Goal: Task Accomplishment & Management: Manage account settings

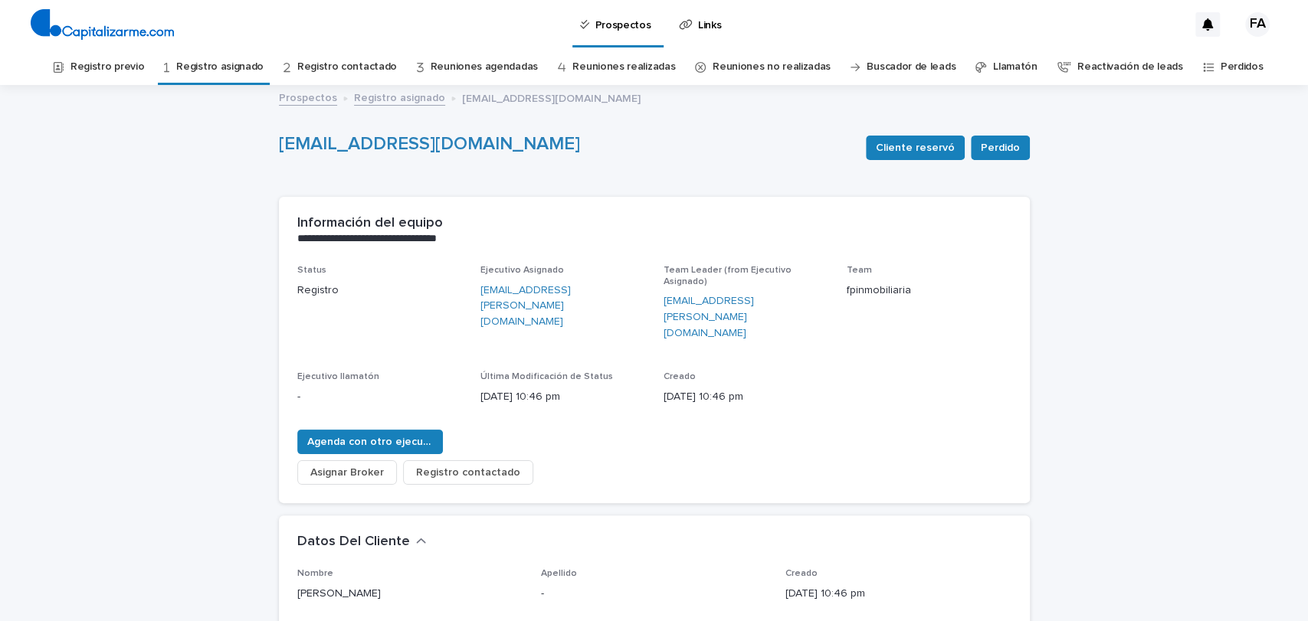
click at [381, 97] on link "Registro asignado" at bounding box center [399, 97] width 91 height 18
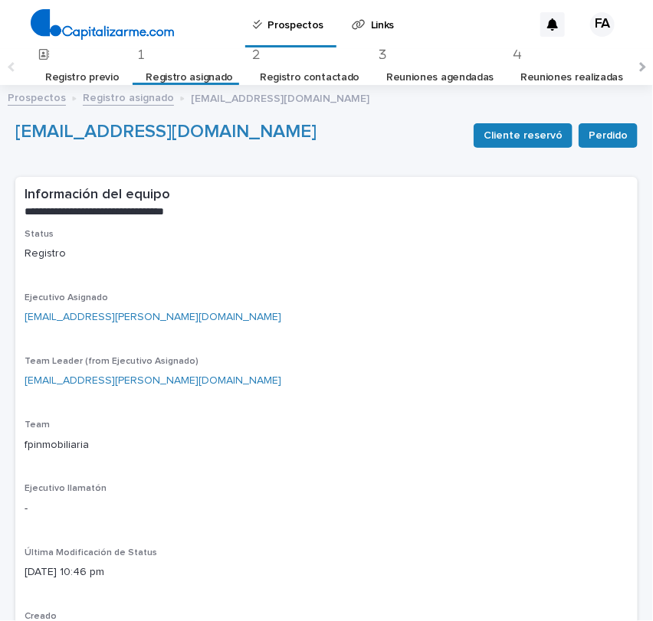
click at [84, 82] on link "Registro previo" at bounding box center [82, 78] width 74 height 36
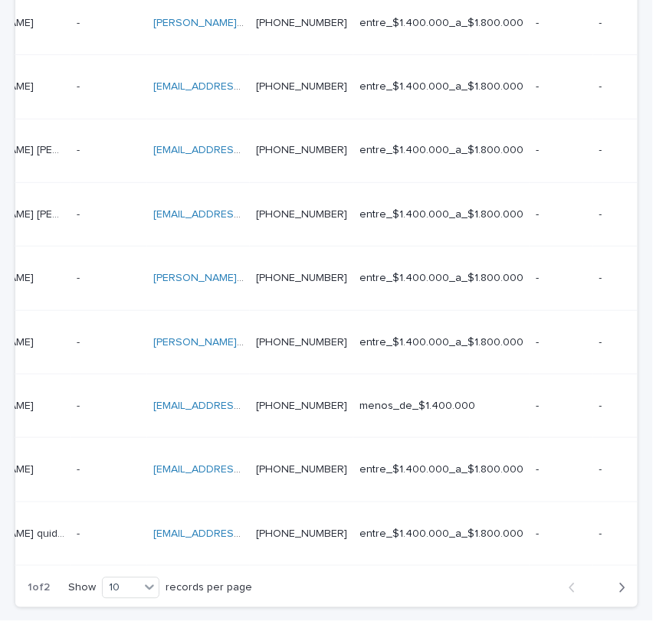
scroll to position [0, 129]
click at [612, 581] on div "button" at bounding box center [618, 588] width 13 height 14
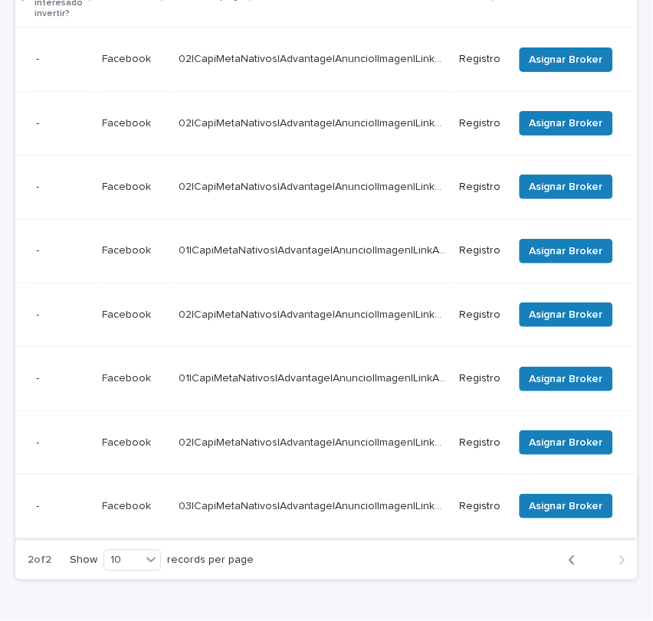
scroll to position [0, 729]
click at [553, 499] on span "Asignar Broker" at bounding box center [566, 506] width 74 height 15
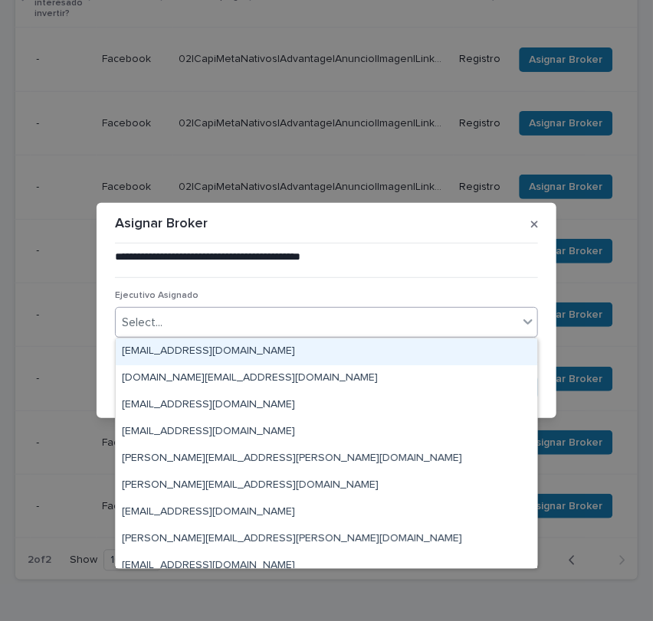
click at [338, 324] on div "Select..." at bounding box center [317, 322] width 402 height 25
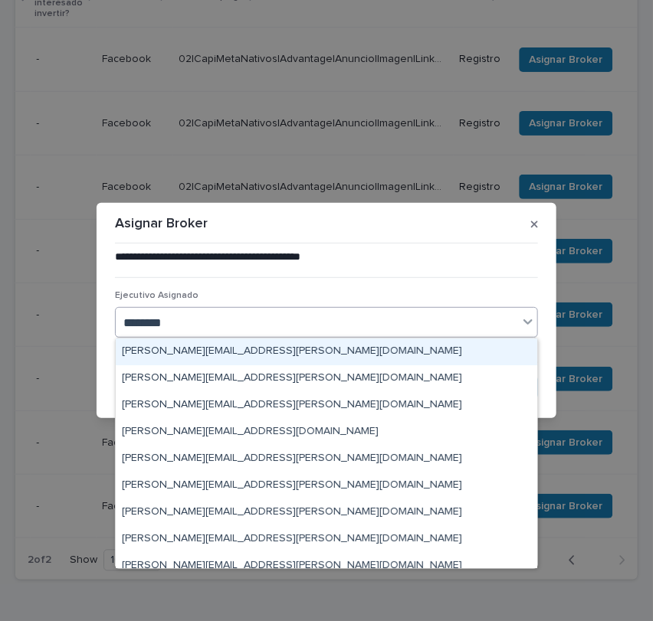
type input "*********"
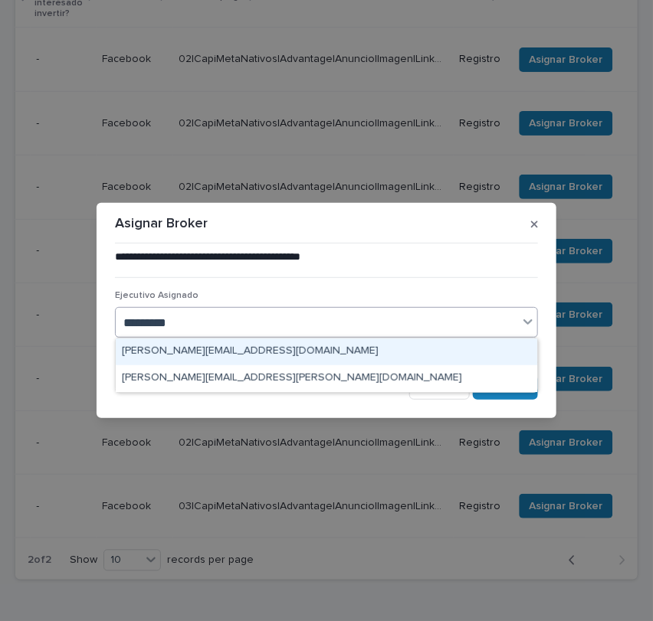
click at [305, 363] on div "gabriel.hes@capitalizarme.com" at bounding box center [326, 352] width 421 height 27
type input "*********"
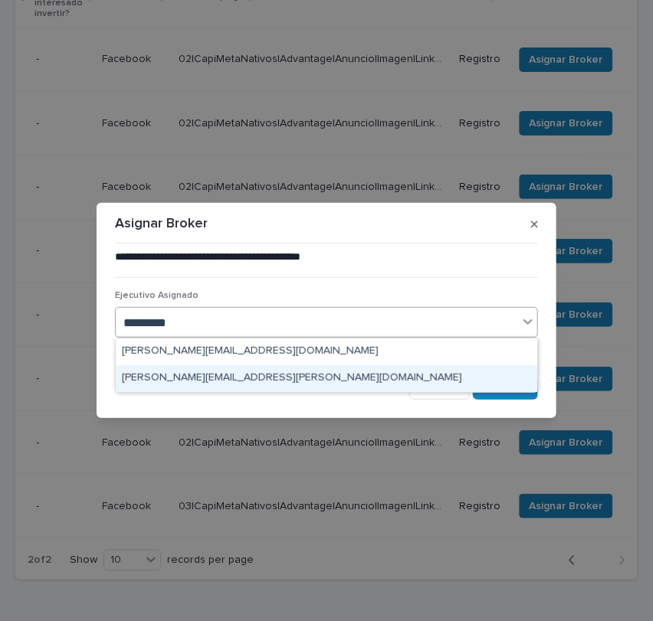
click at [313, 379] on div "[PERSON_NAME][EMAIL_ADDRESS][PERSON_NAME][DOMAIN_NAME]" at bounding box center [326, 378] width 421 height 27
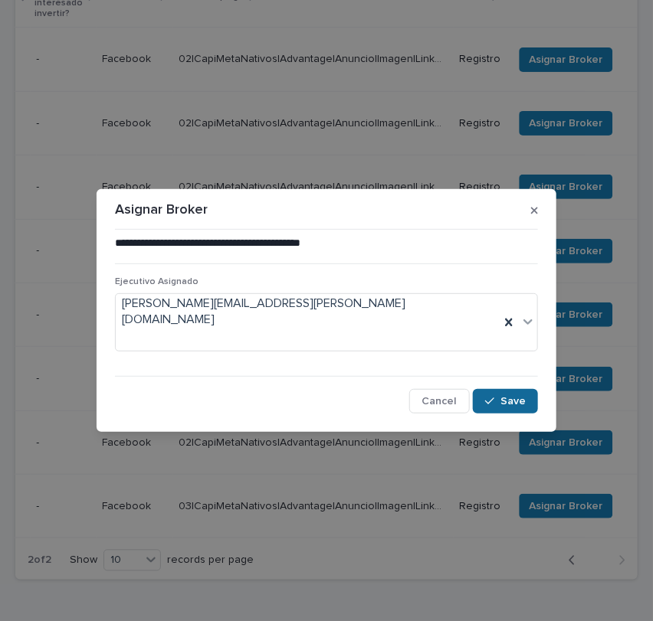
click at [498, 396] on div "button" at bounding box center [492, 401] width 15 height 11
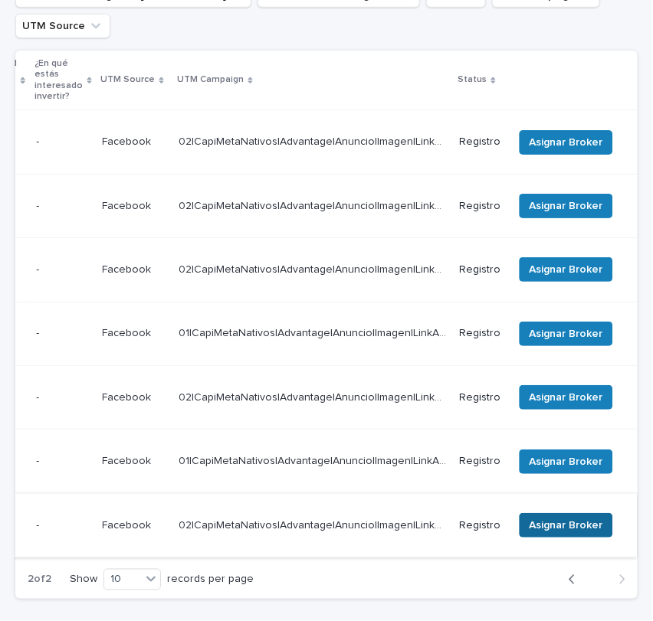
click at [519, 513] on button "Asignar Broker" at bounding box center [565, 525] width 93 height 25
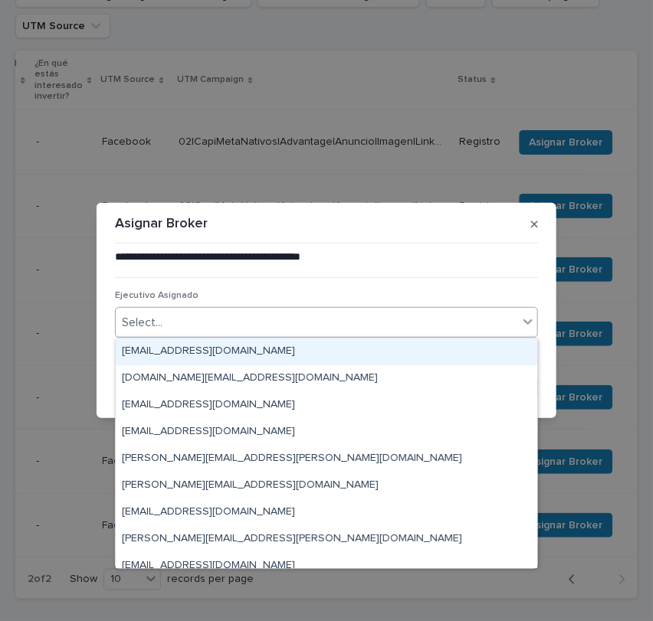
click at [313, 323] on div "Select..." at bounding box center [317, 322] width 402 height 25
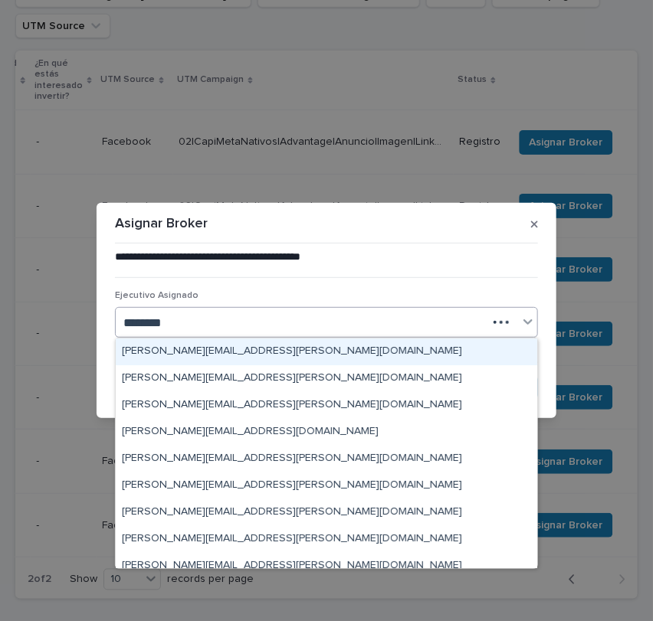
type input "*********"
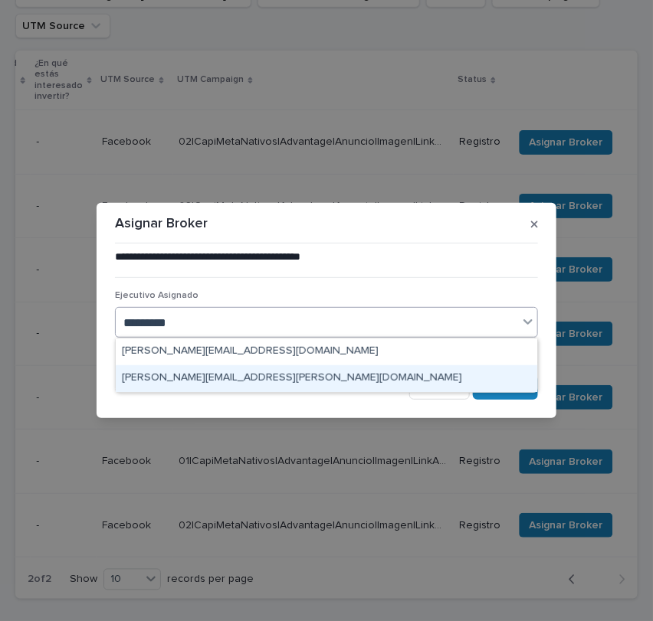
click at [296, 369] on div "[PERSON_NAME][EMAIL_ADDRESS][PERSON_NAME][DOMAIN_NAME]" at bounding box center [326, 378] width 421 height 27
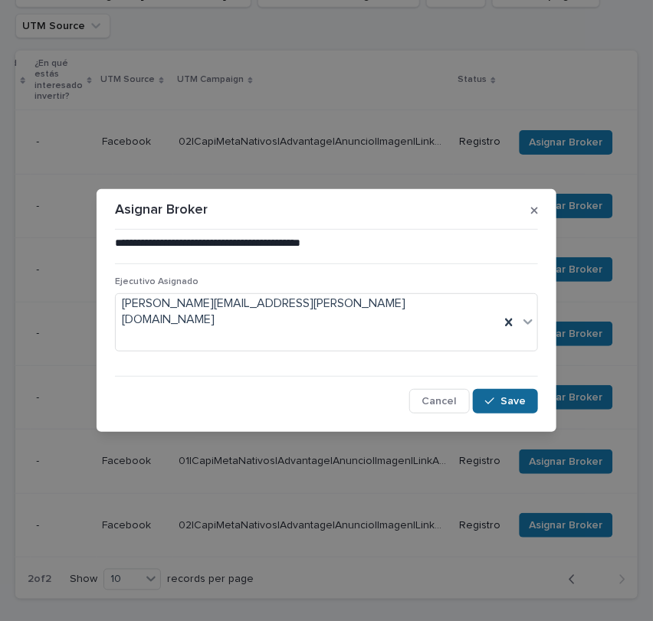
click at [494, 398] on icon "button" at bounding box center [489, 401] width 9 height 7
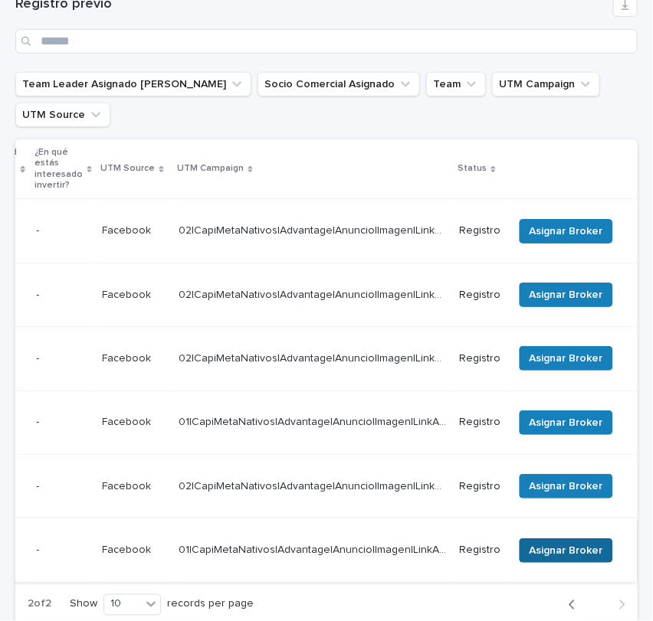
click at [540, 543] on span "Asignar Broker" at bounding box center [566, 550] width 74 height 15
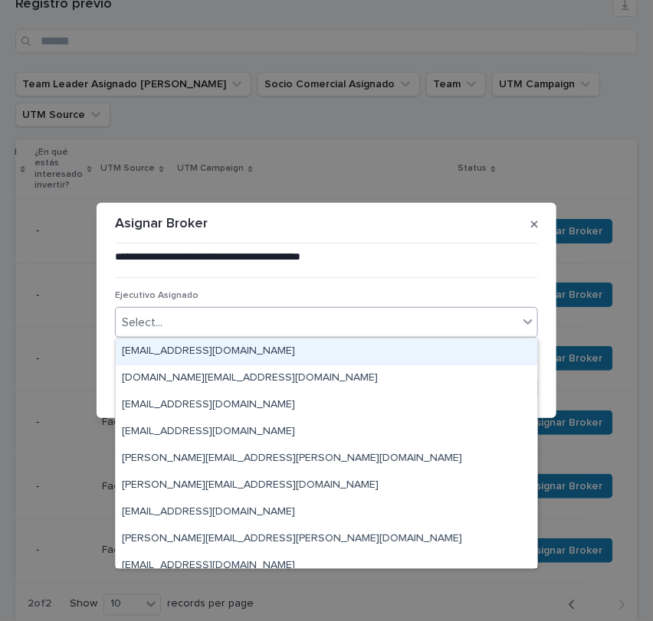
click at [329, 328] on div "Select..." at bounding box center [317, 322] width 402 height 25
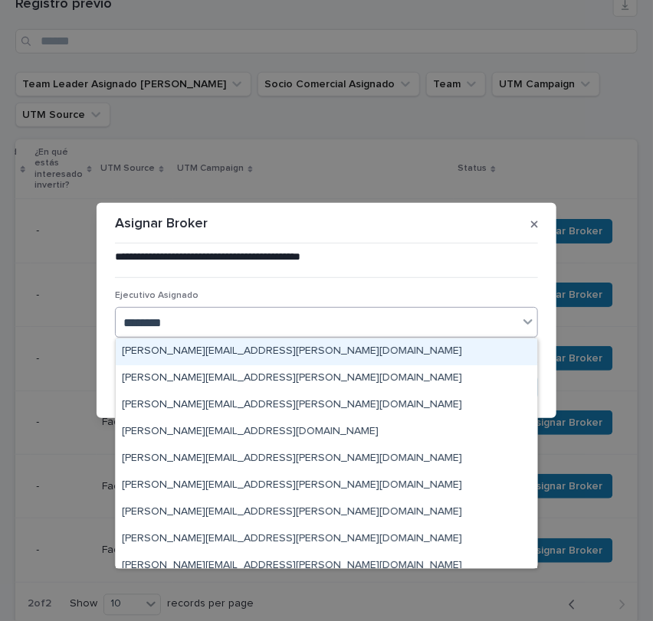
type input "*********"
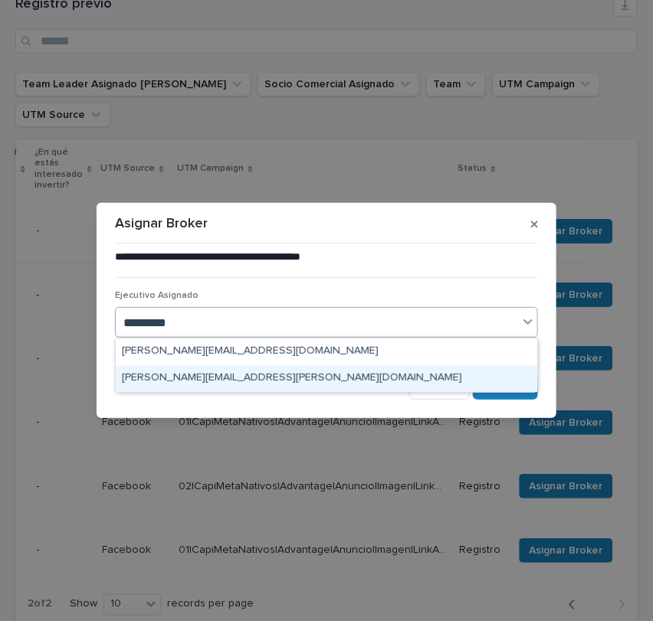
click at [316, 381] on div "[PERSON_NAME][EMAIL_ADDRESS][PERSON_NAME][DOMAIN_NAME]" at bounding box center [326, 378] width 421 height 27
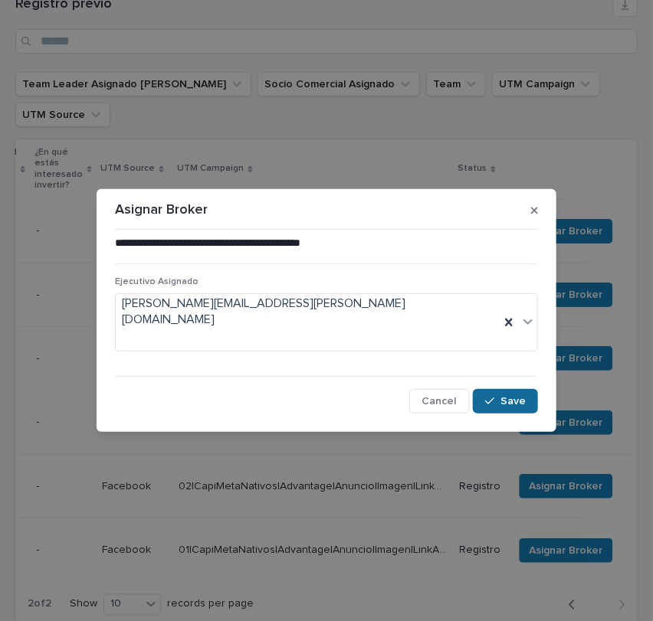
click at [500, 396] on div "button" at bounding box center [492, 401] width 15 height 11
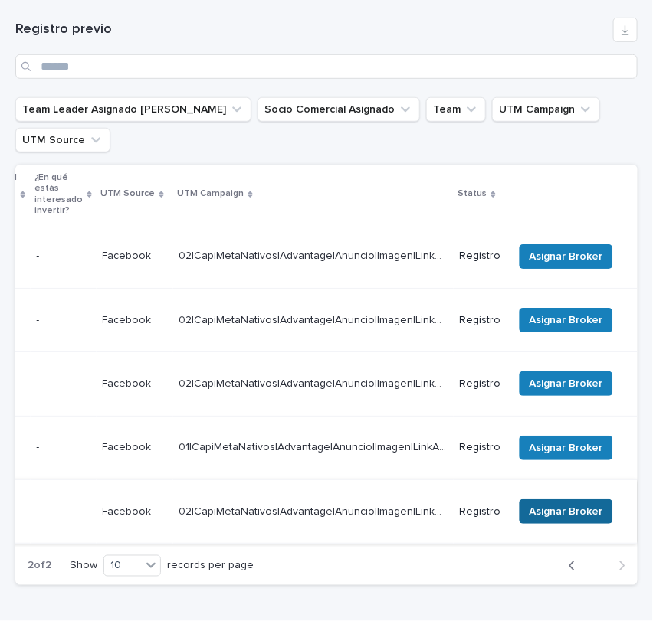
click at [542, 504] on span "Asignar Broker" at bounding box center [566, 511] width 74 height 15
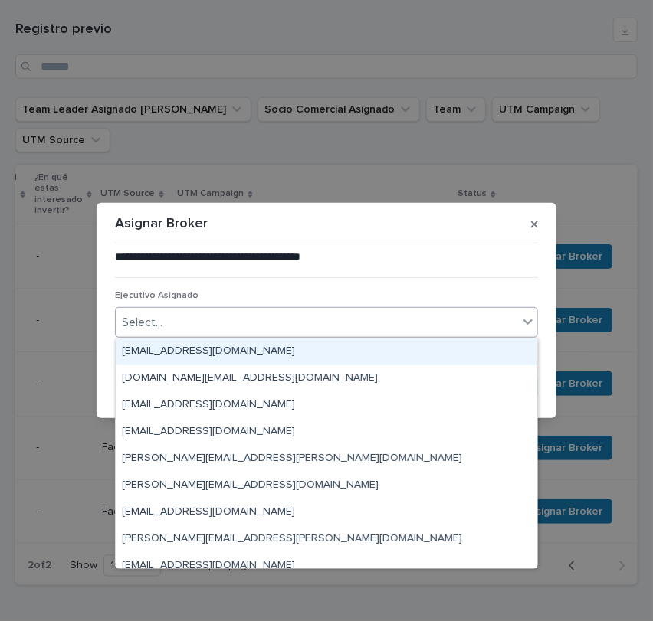
click at [306, 321] on div "Select..." at bounding box center [317, 322] width 402 height 25
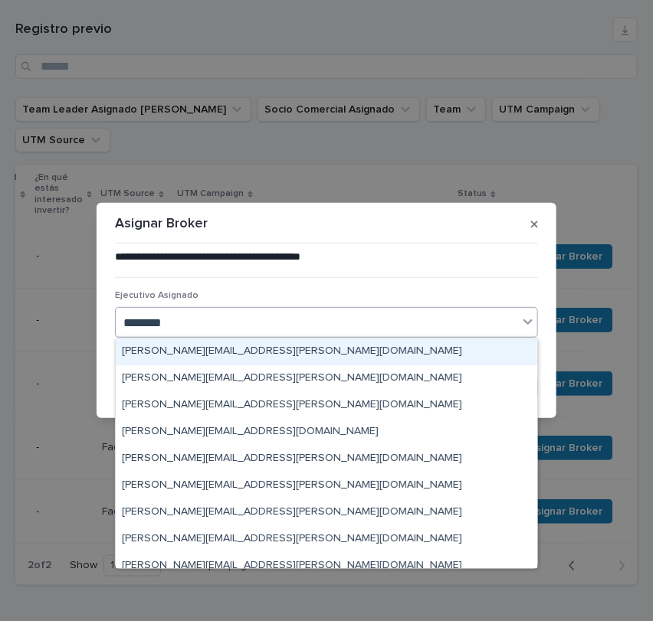
type input "*********"
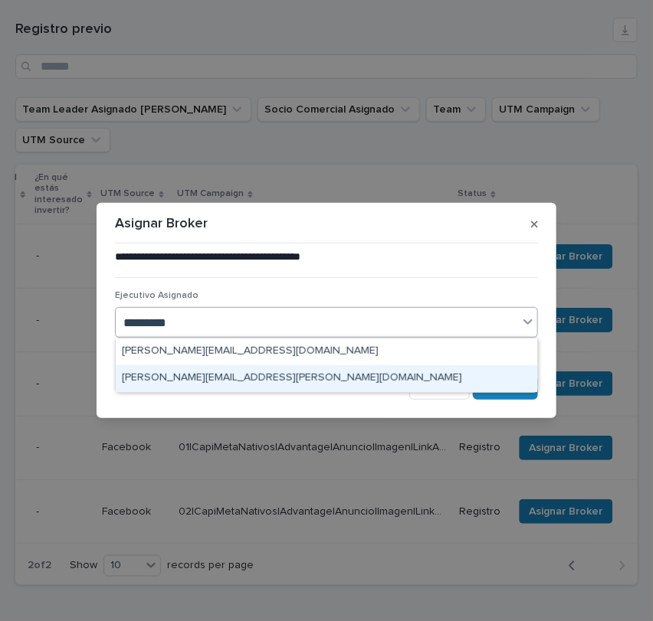
click at [300, 375] on div "[PERSON_NAME][EMAIL_ADDRESS][PERSON_NAME][DOMAIN_NAME]" at bounding box center [326, 378] width 421 height 27
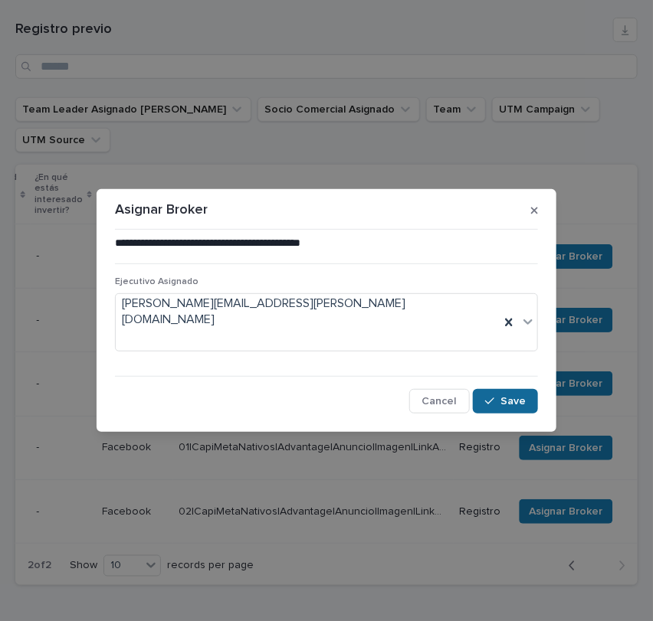
click at [493, 396] on icon "button" at bounding box center [489, 401] width 9 height 11
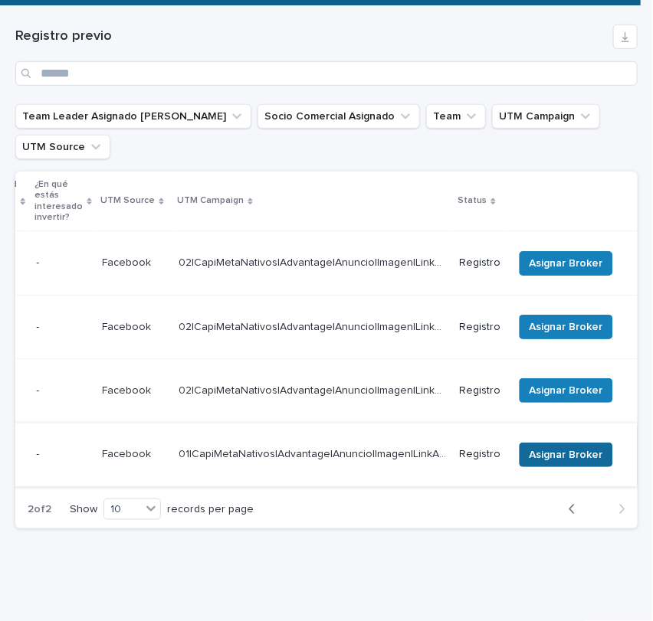
click at [573, 447] on span "Asignar Broker" at bounding box center [566, 454] width 74 height 15
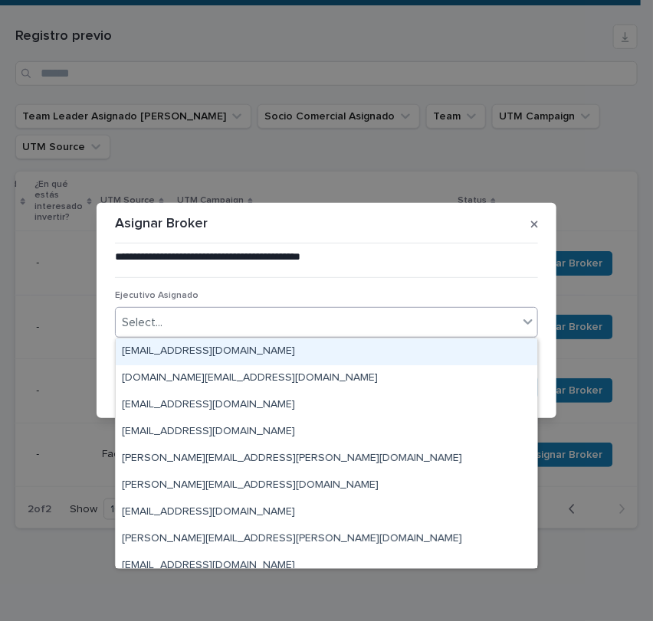
click at [305, 320] on div "Select..." at bounding box center [317, 322] width 402 height 25
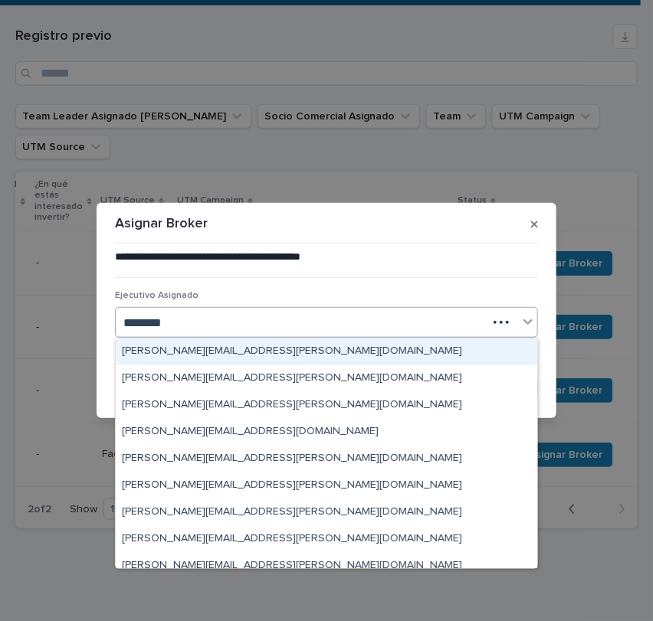
type input "*********"
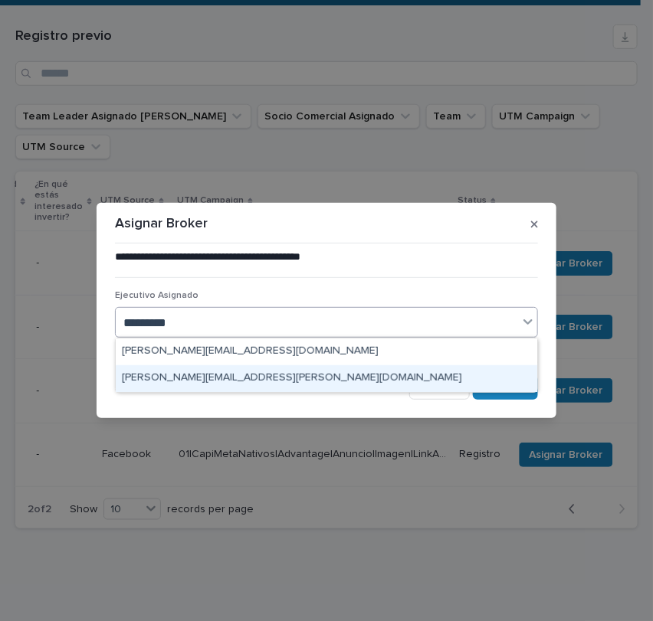
click at [296, 377] on div "[PERSON_NAME][EMAIL_ADDRESS][PERSON_NAME][DOMAIN_NAME]" at bounding box center [326, 378] width 421 height 27
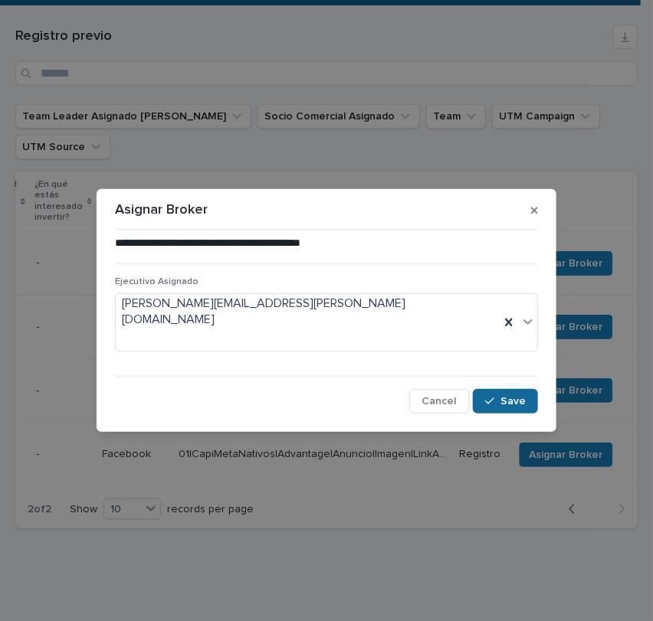
click at [494, 398] on icon "button" at bounding box center [489, 401] width 9 height 7
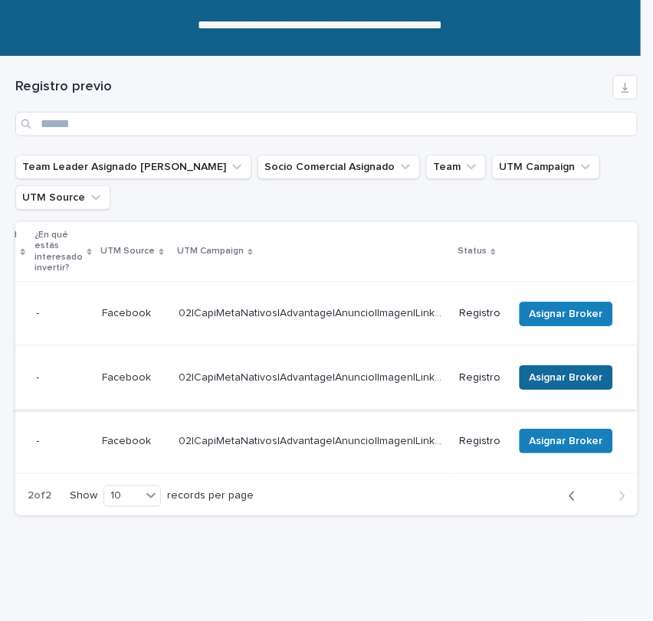
click at [539, 370] on span "Asignar Broker" at bounding box center [566, 377] width 74 height 15
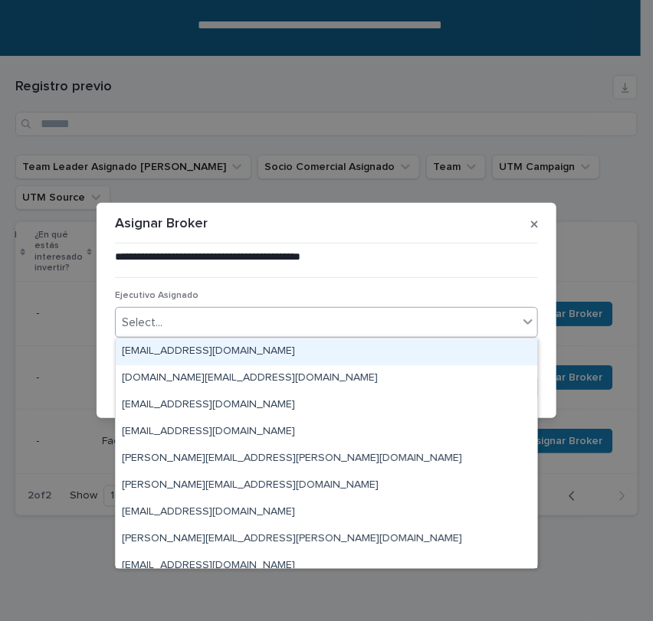
click at [294, 324] on div "Select..." at bounding box center [317, 322] width 402 height 25
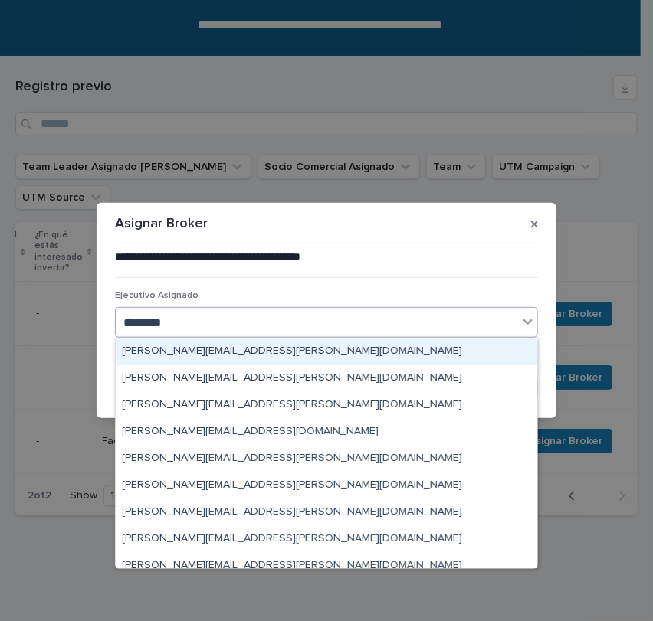
type input "*********"
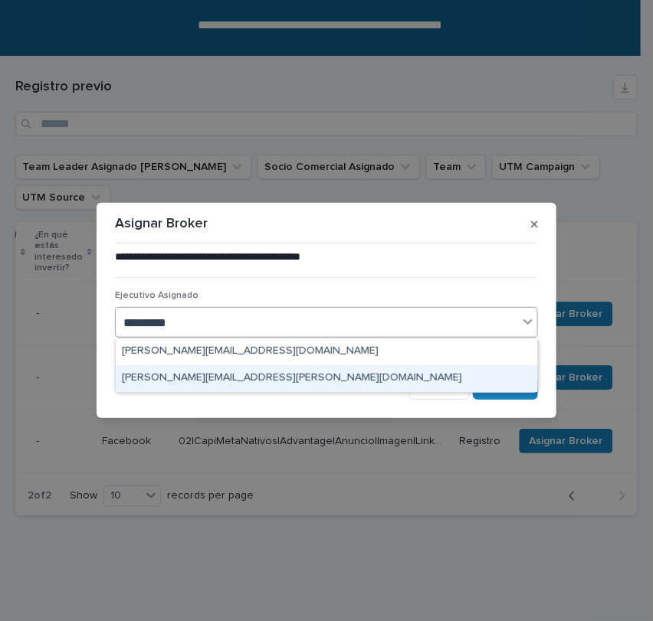
click at [289, 373] on div "[PERSON_NAME][EMAIL_ADDRESS][PERSON_NAME][DOMAIN_NAME]" at bounding box center [326, 378] width 421 height 27
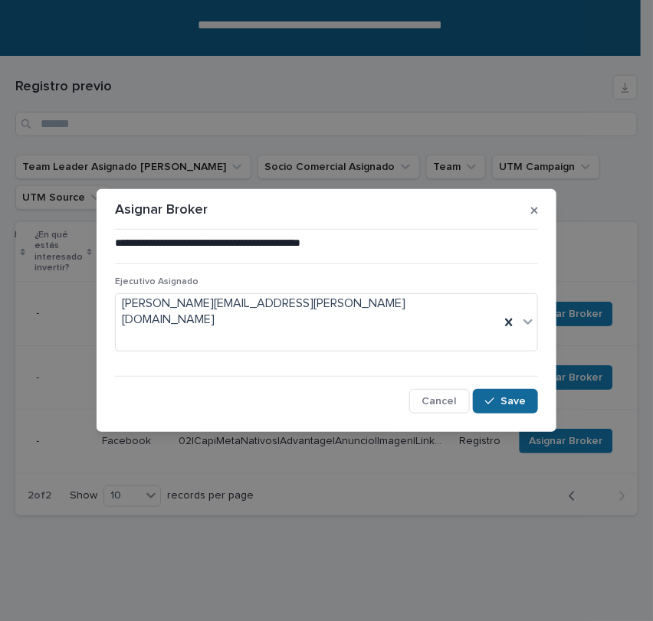
click at [486, 396] on icon "button" at bounding box center [489, 401] width 9 height 11
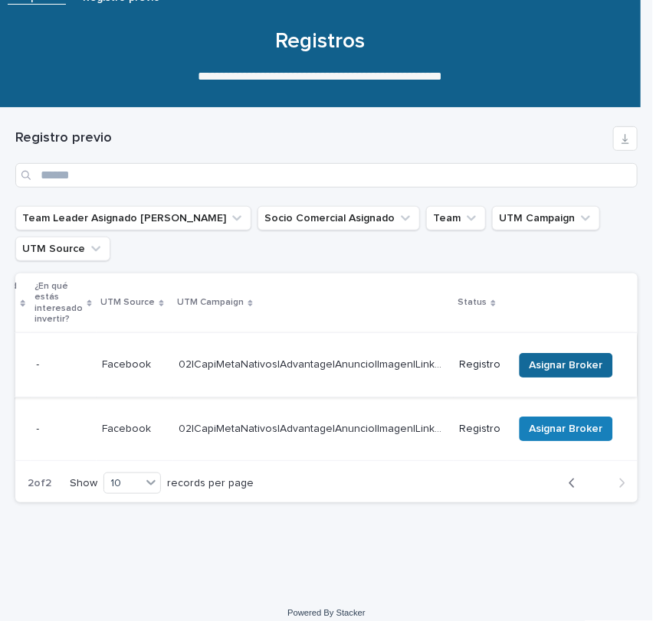
click at [539, 365] on span "Asignar Broker" at bounding box center [566, 365] width 74 height 15
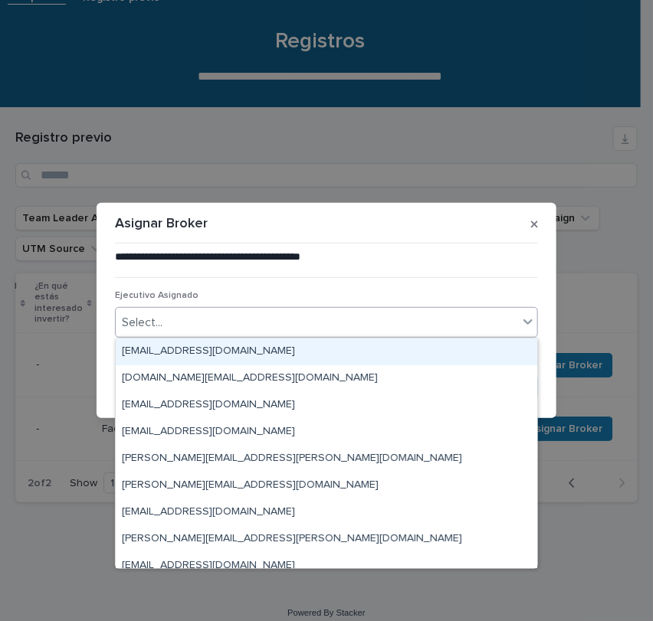
click at [274, 326] on div "Select..." at bounding box center [317, 322] width 402 height 25
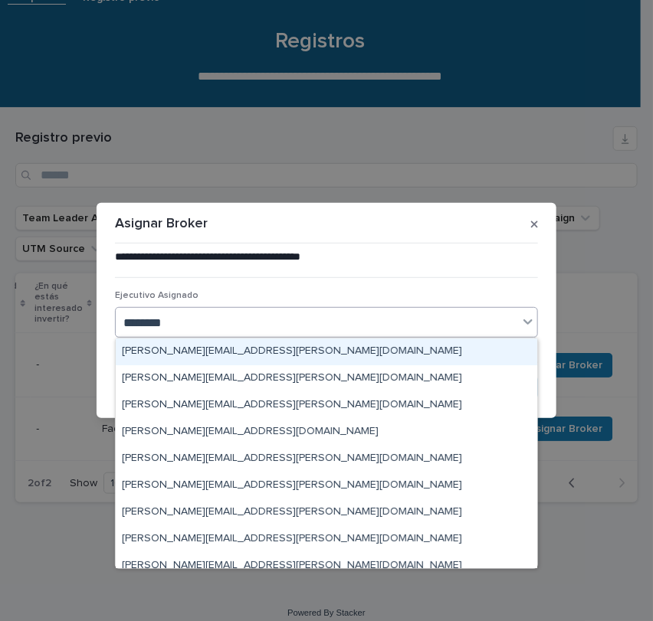
type input "*********"
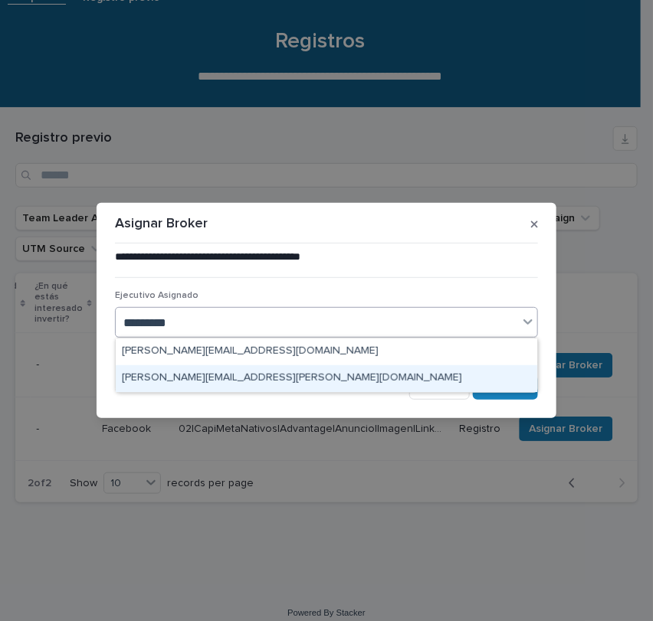
click at [276, 372] on div "[PERSON_NAME][EMAIL_ADDRESS][PERSON_NAME][DOMAIN_NAME]" at bounding box center [326, 378] width 421 height 27
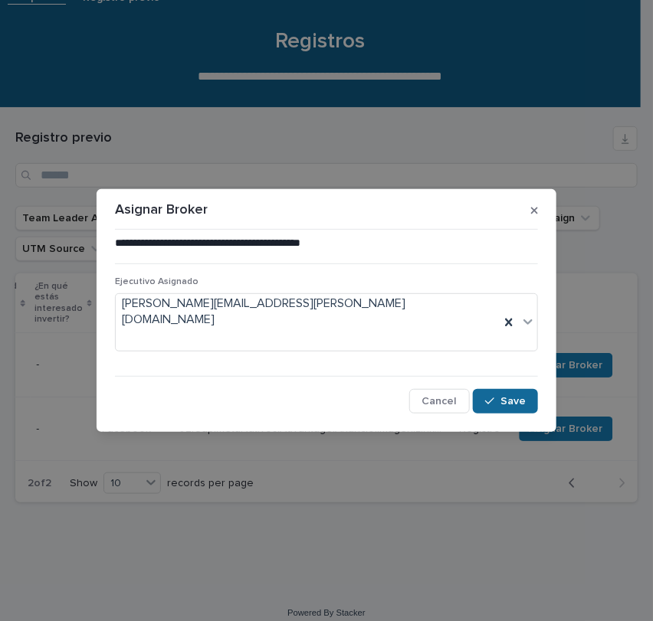
click at [500, 396] on div "button" at bounding box center [492, 401] width 15 height 11
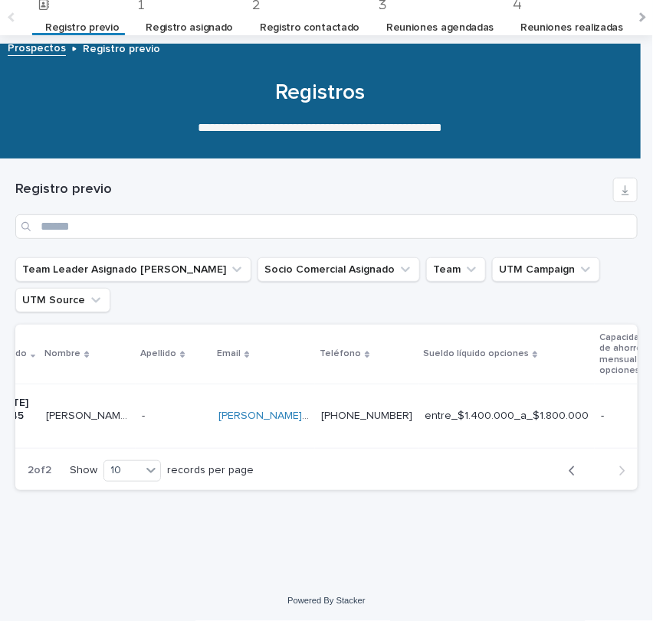
scroll to position [0, 0]
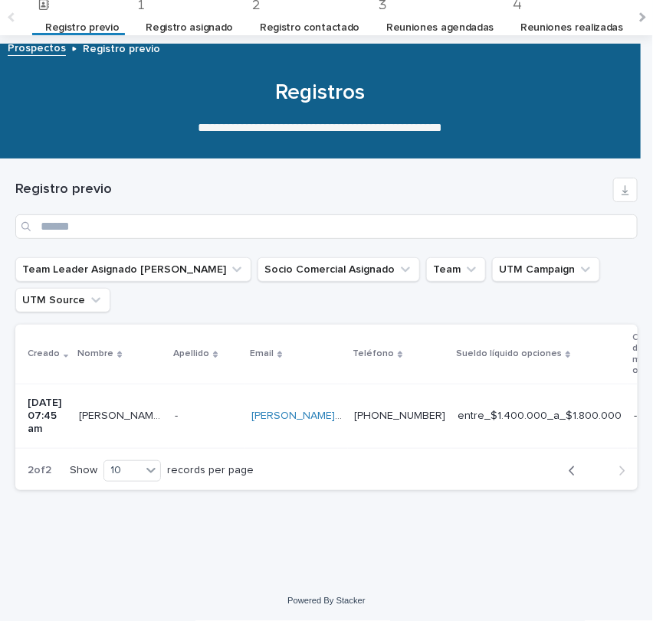
click at [556, 471] on button "Back" at bounding box center [576, 471] width 41 height 14
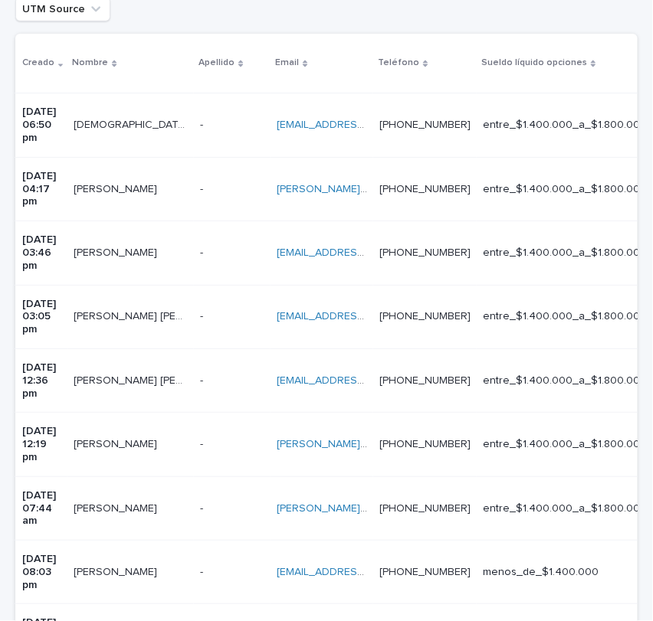
scroll to position [342, 0]
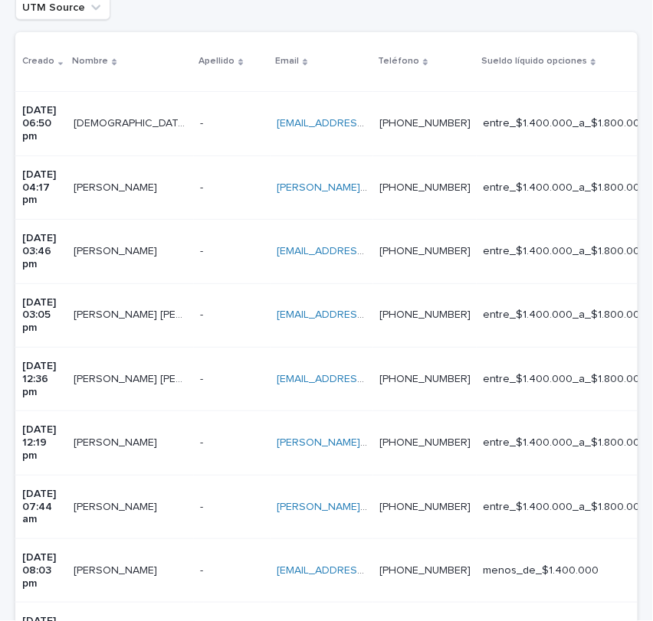
click at [367, 367] on div "edgardo_car26@hotmail.com edgardo_car26@hotmail.com" at bounding box center [322, 379] width 90 height 25
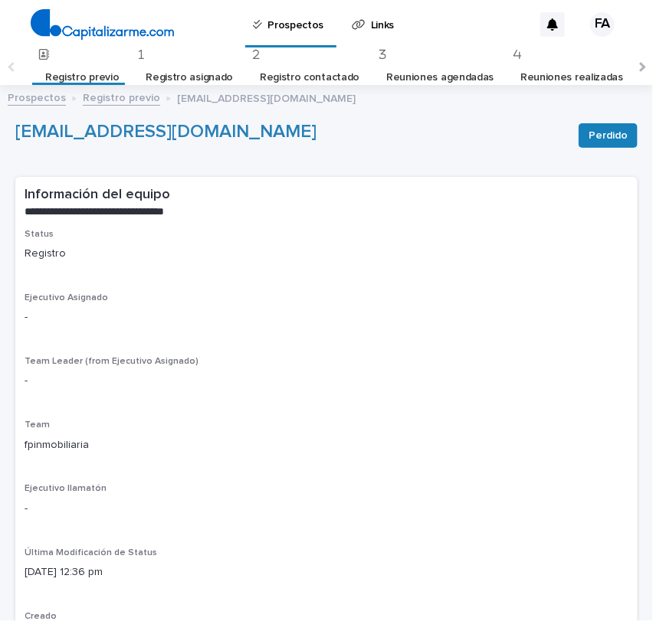
click at [124, 98] on link "Registro previo" at bounding box center [121, 97] width 77 height 18
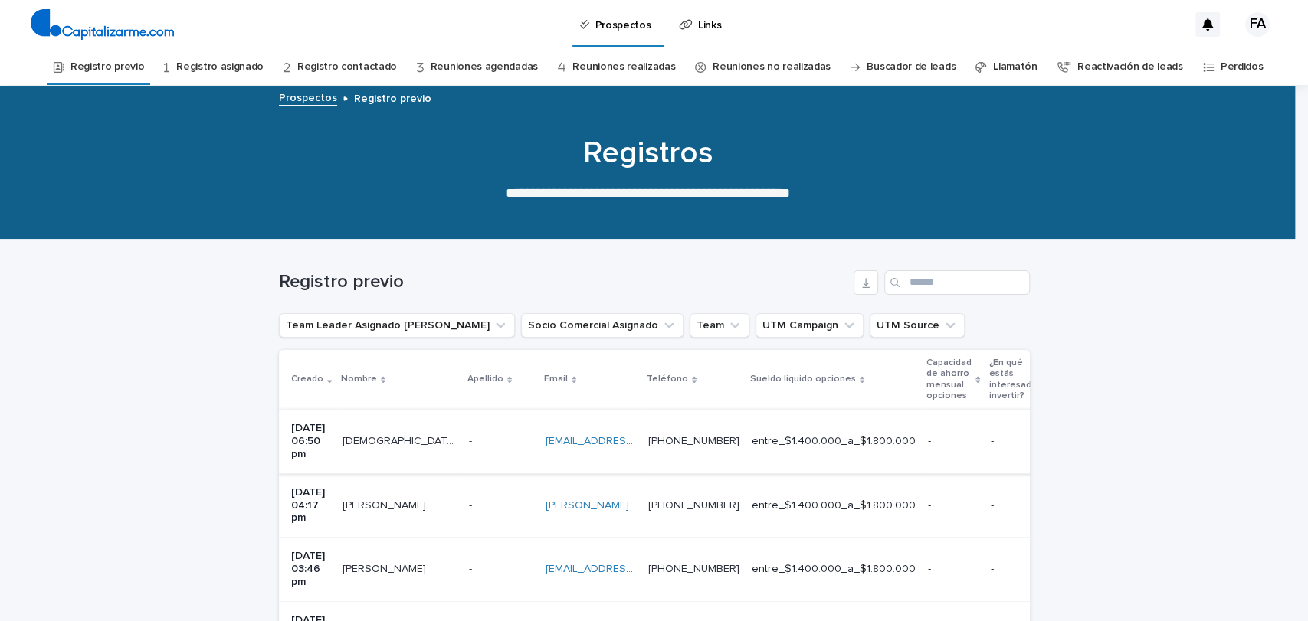
click at [215, 77] on link "Registro asignado" at bounding box center [219, 67] width 87 height 36
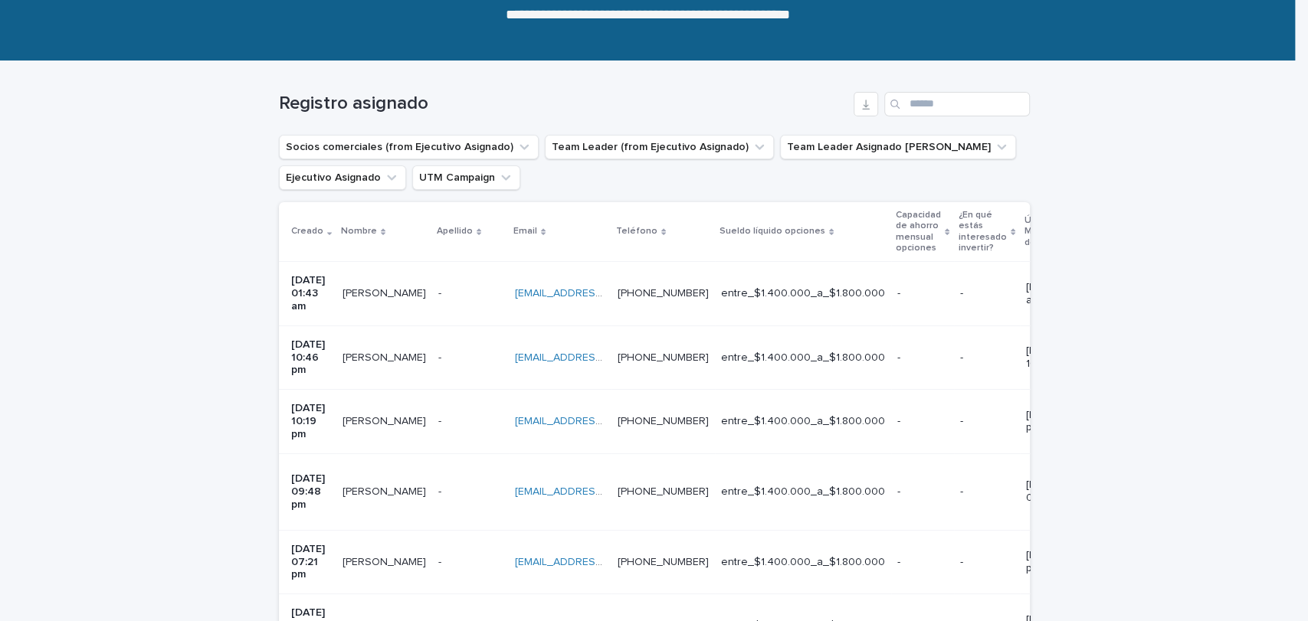
scroll to position [159, 0]
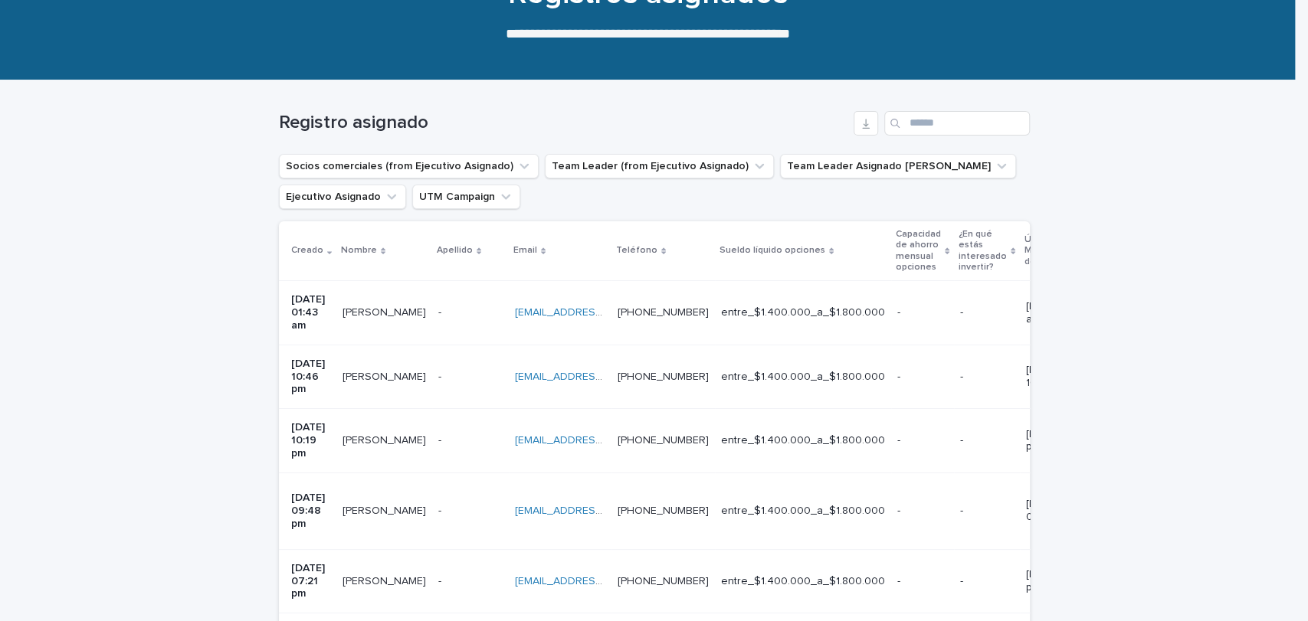
click at [715, 318] on td "+56951782833 +56951782833" at bounding box center [662, 313] width 103 height 64
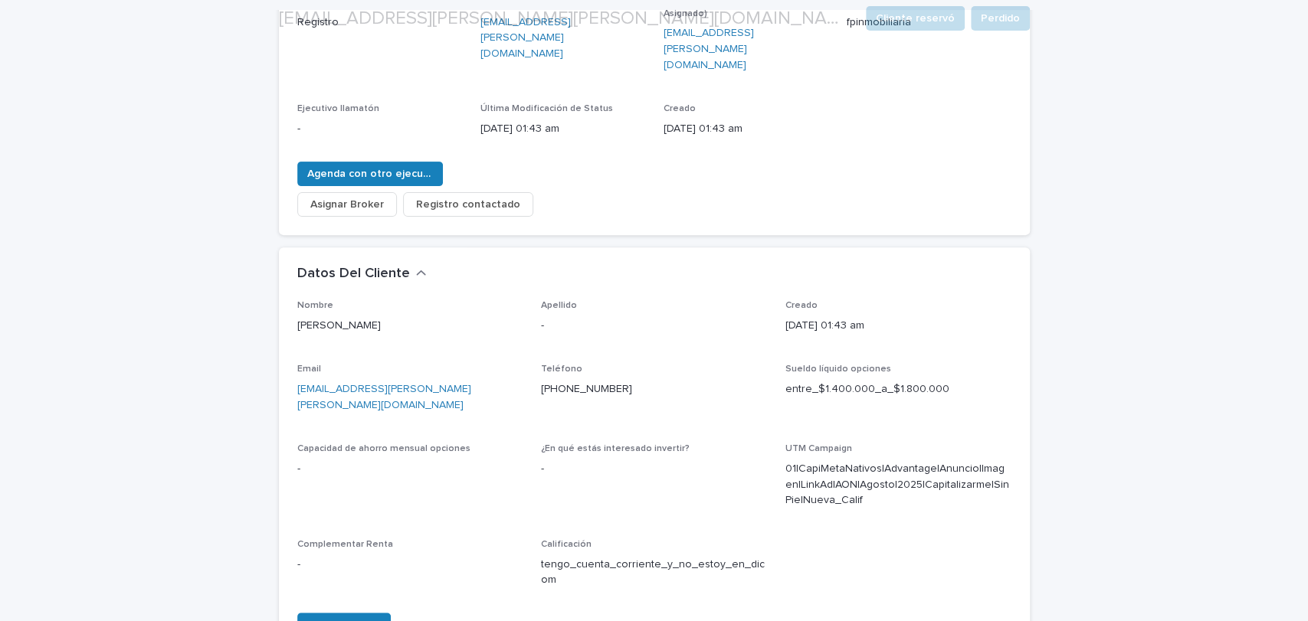
scroll to position [269, 0]
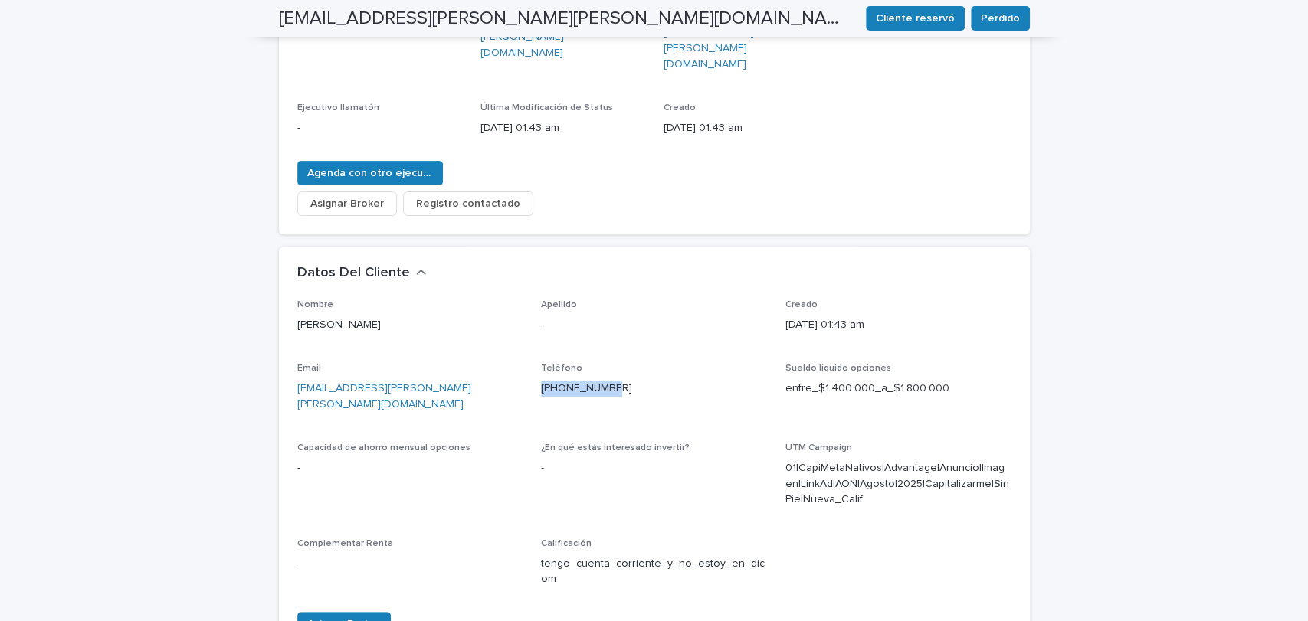
drag, startPoint x: 613, startPoint y: 347, endPoint x: 526, endPoint y: 349, distance: 87.4
click at [526, 349] on div "Nombre Joel Morales Carrasco Apellido - Creado 18/08/2025 01:43 am Email alumin…" at bounding box center [654, 450] width 714 height 300
copy link "[PHONE_NUMBER]"
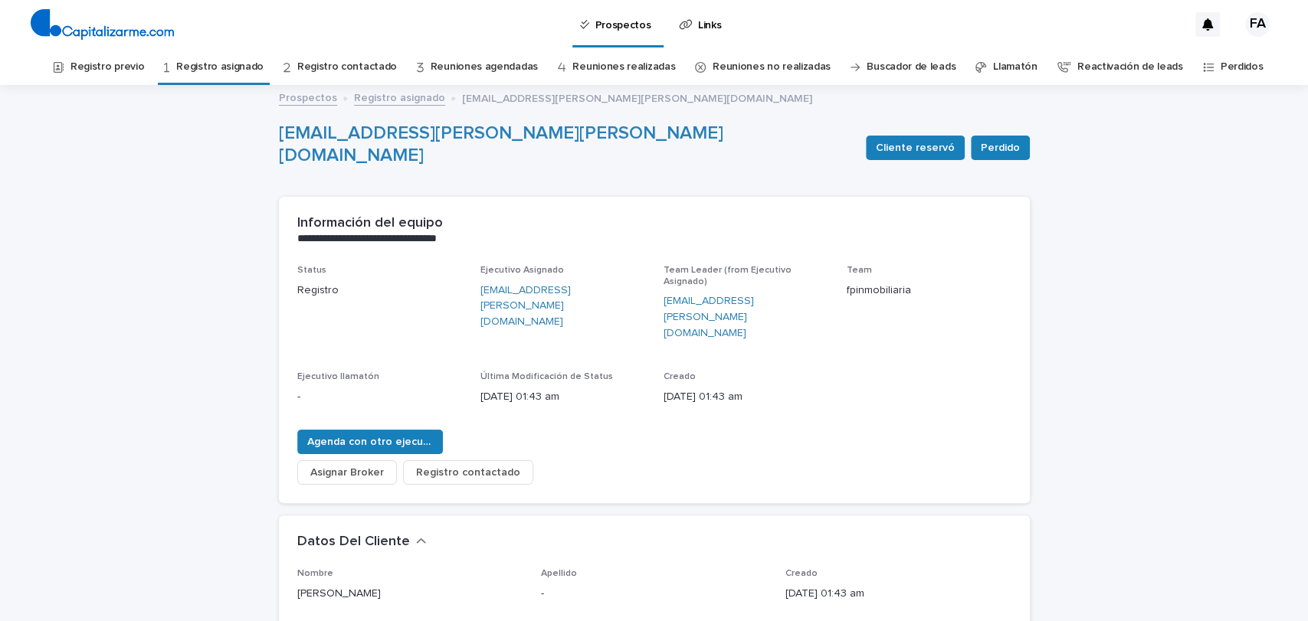
click at [134, 68] on link "Registro previo" at bounding box center [107, 67] width 74 height 36
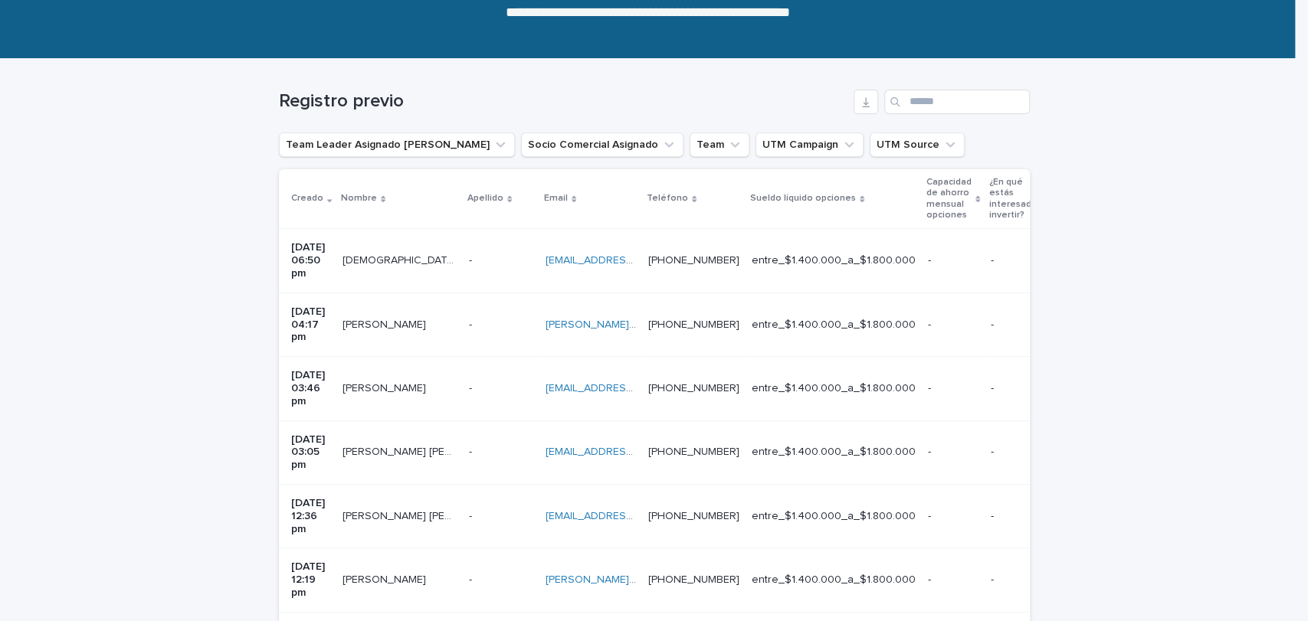
scroll to position [208, 0]
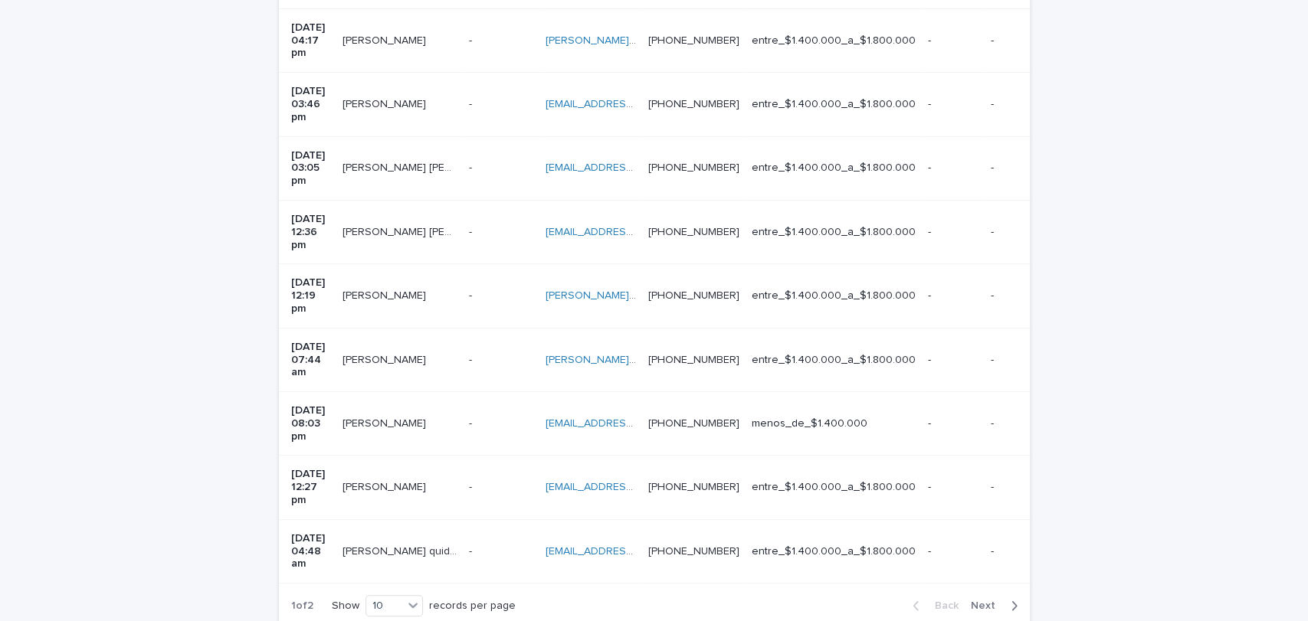
scroll to position [466, 0]
click at [988, 598] on button "Next" at bounding box center [997, 605] width 65 height 14
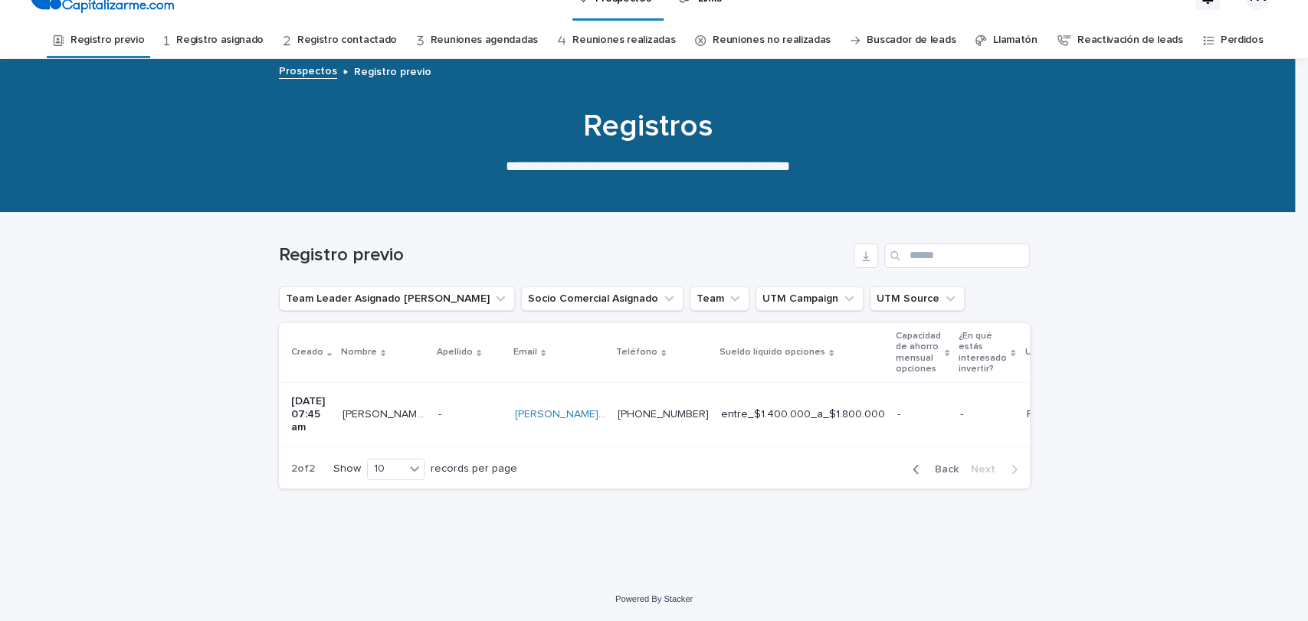
scroll to position [26, 0]
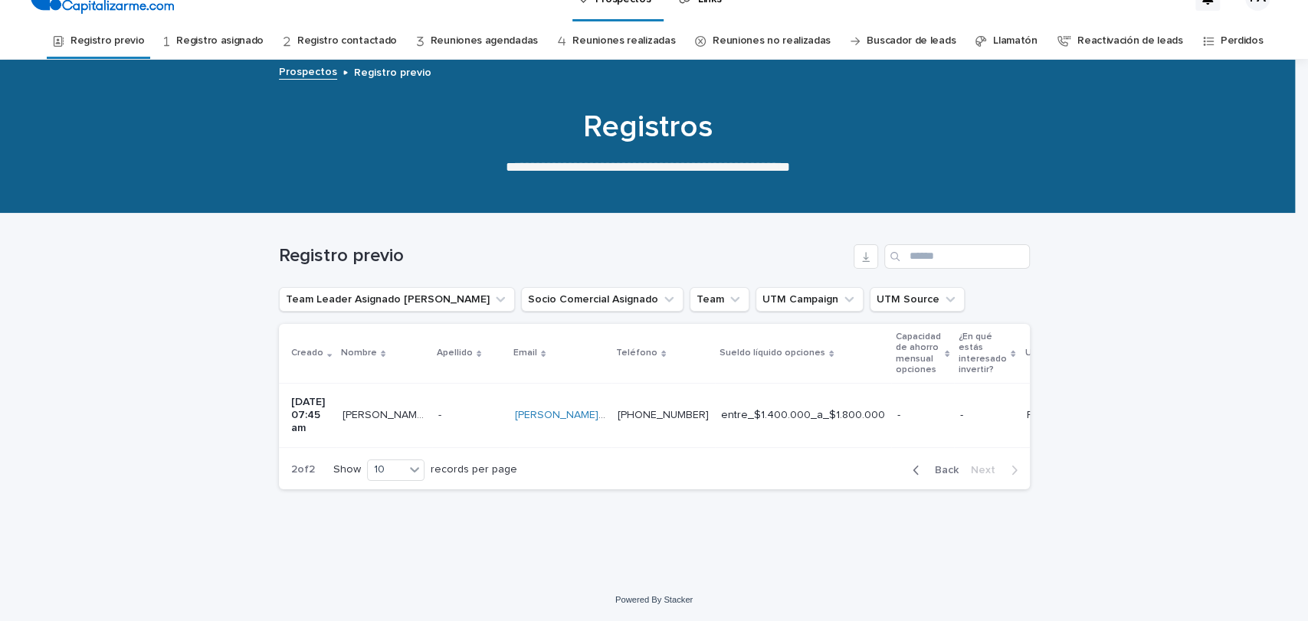
click at [917, 467] on div "button" at bounding box center [918, 471] width 13 height 14
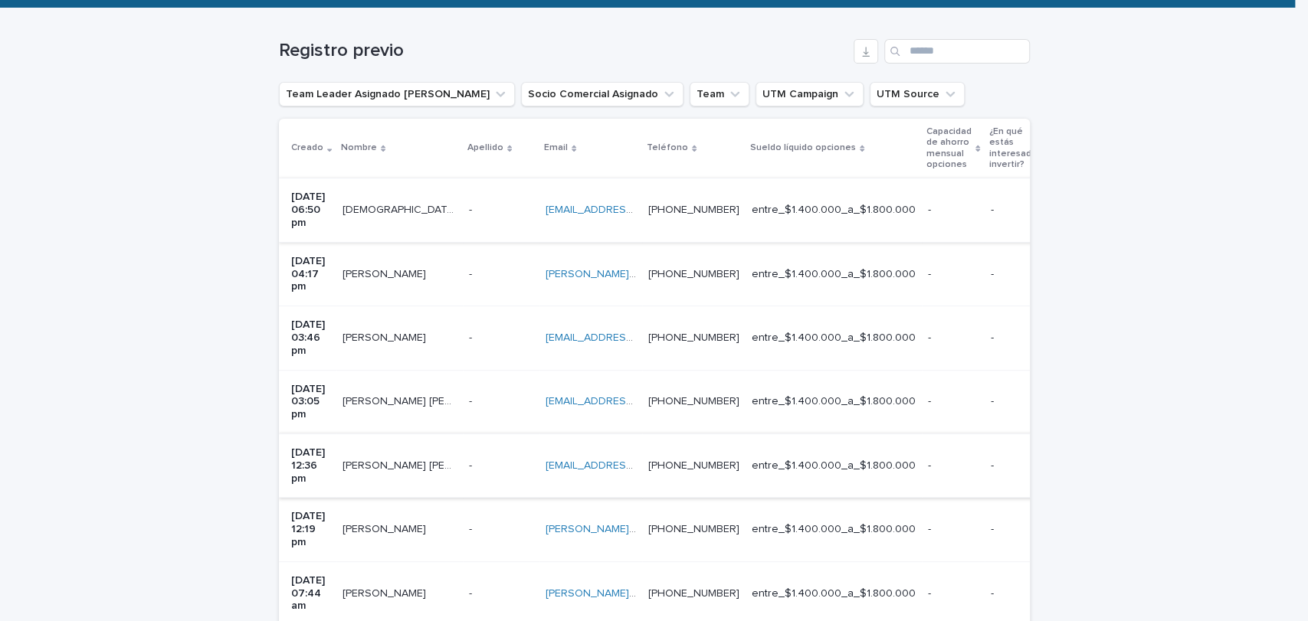
scroll to position [233, 0]
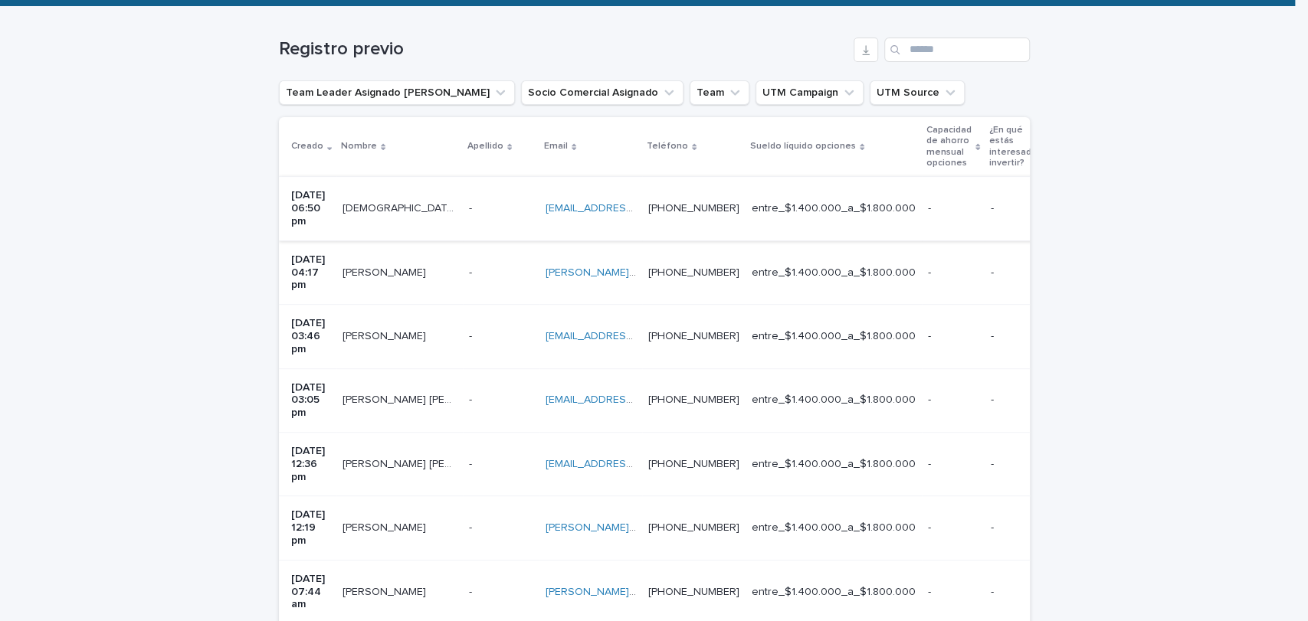
click at [636, 394] on p at bounding box center [590, 400] width 90 height 13
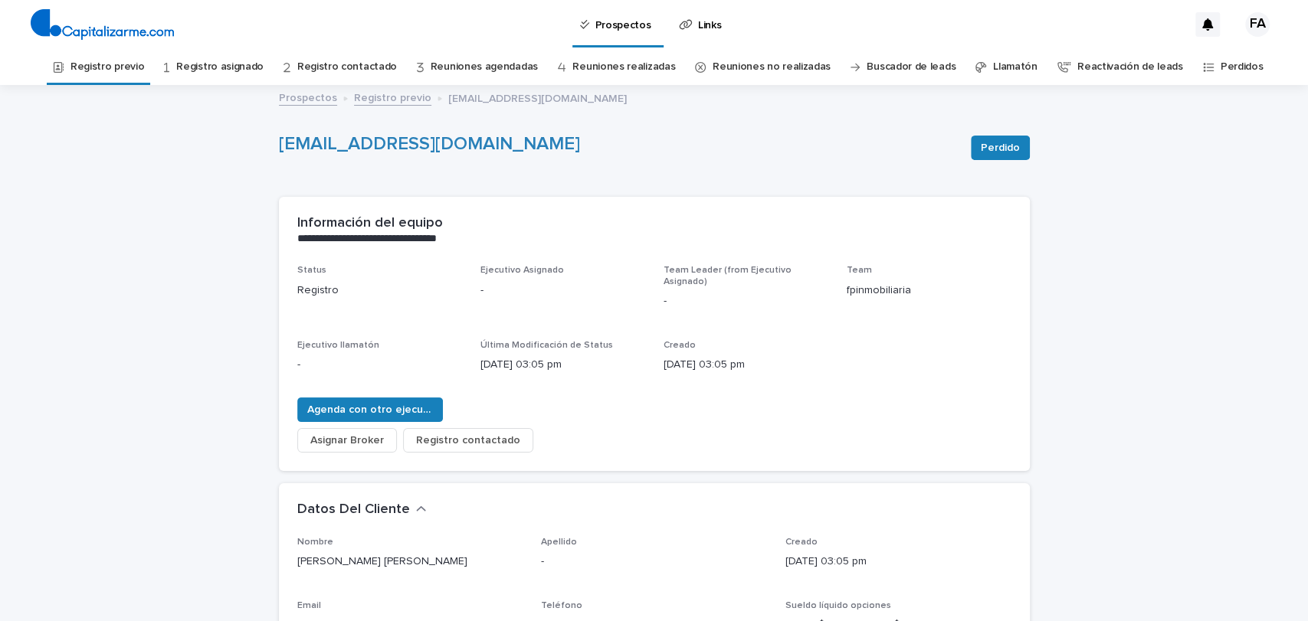
click at [362, 100] on link "Registro previo" at bounding box center [392, 97] width 77 height 18
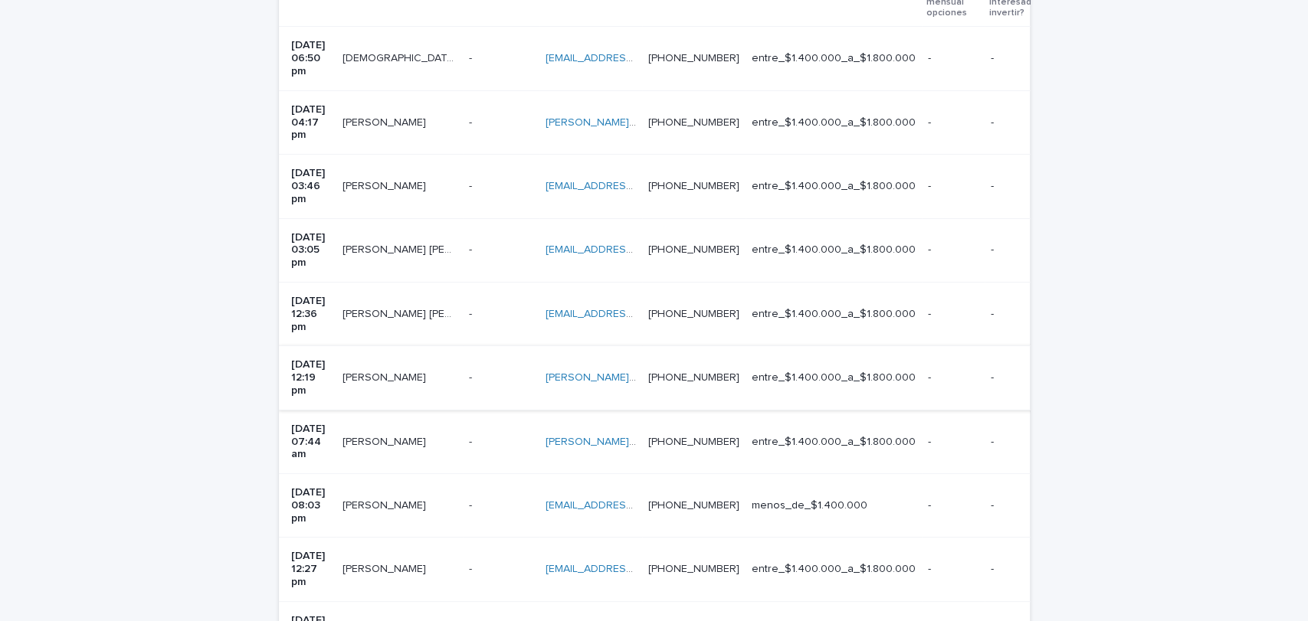
scroll to position [385, 0]
click at [150, 251] on div "Loading... Saving… Loading... Saving… Registro previo Team Leader Asignado LLam…" at bounding box center [654, 324] width 1308 height 939
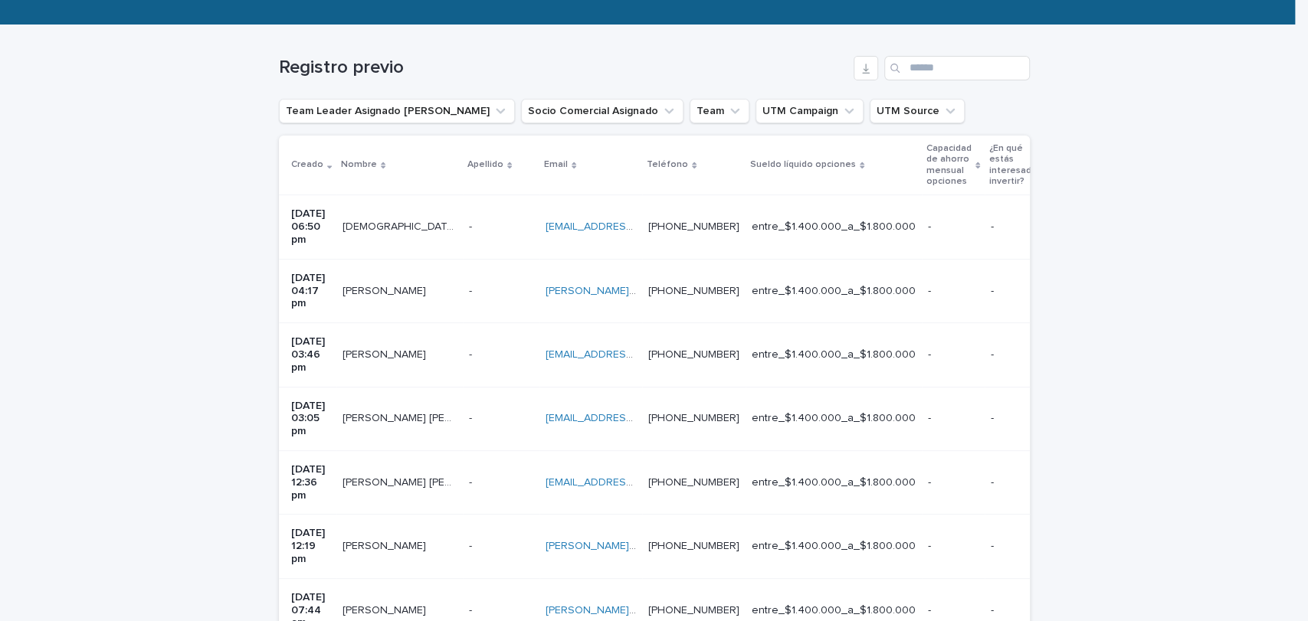
scroll to position [0, 0]
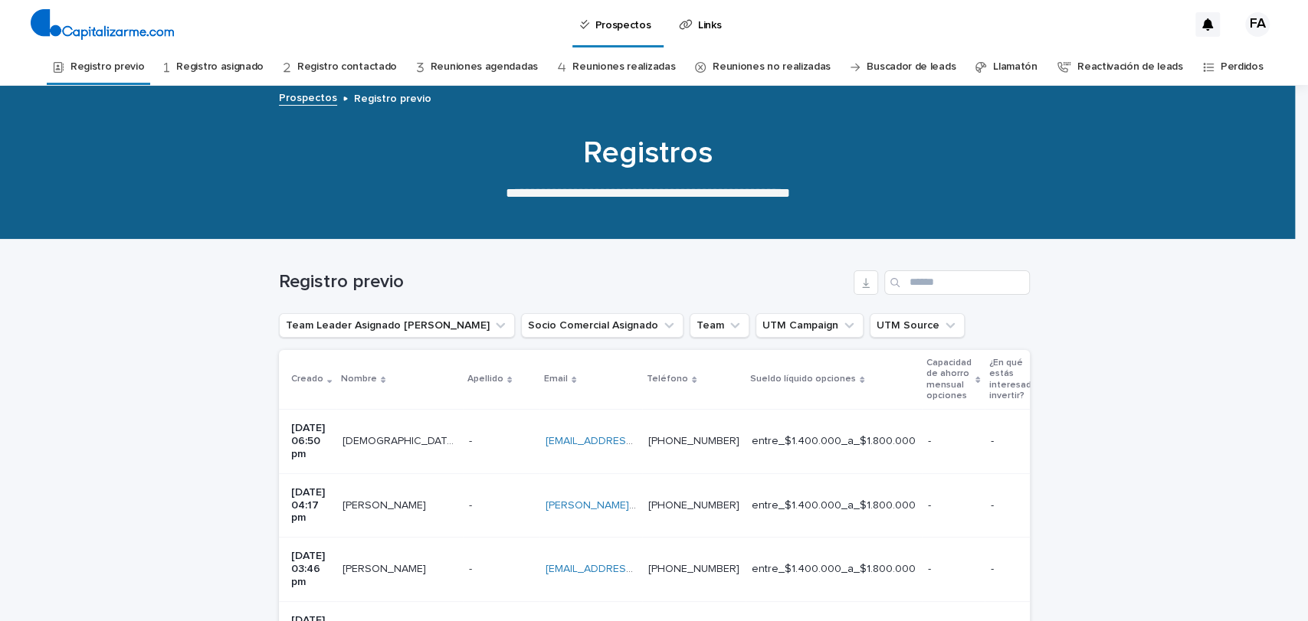
click at [251, 71] on link "Registro asignado" at bounding box center [219, 67] width 87 height 36
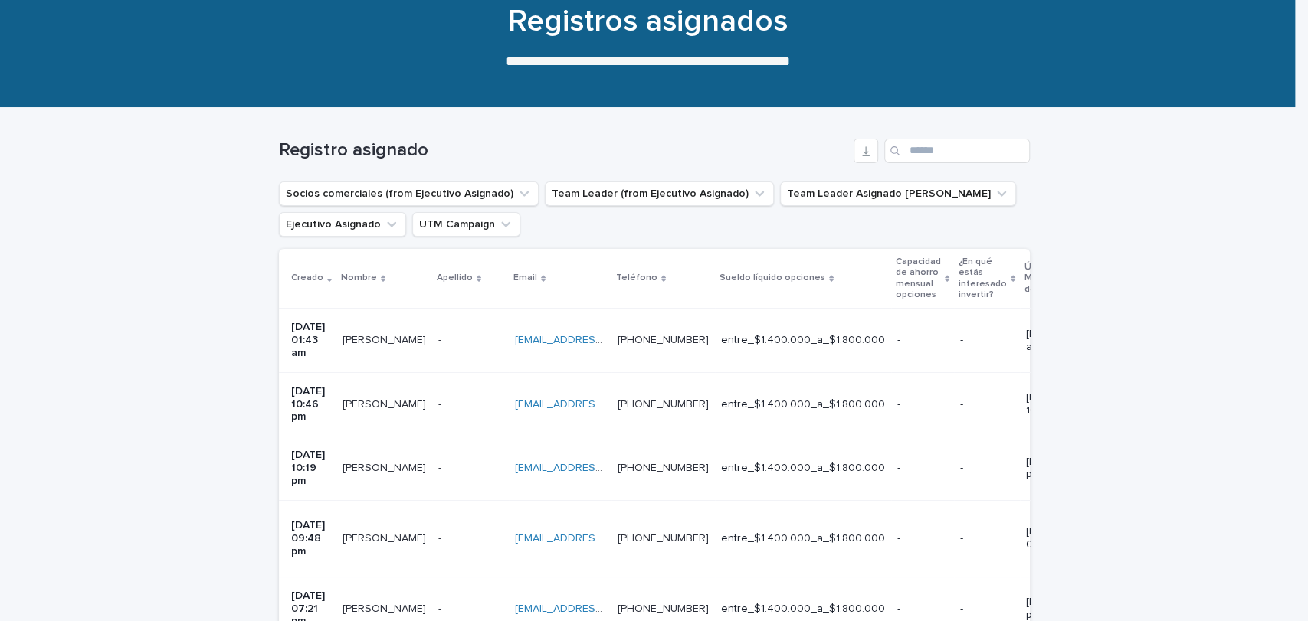
scroll to position [136, 0]
